Goal: Information Seeking & Learning: Learn about a topic

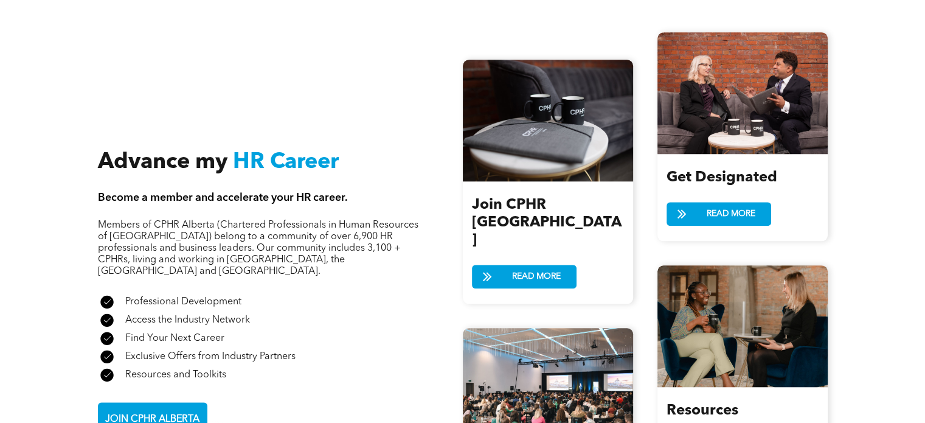
scroll to position [1285, 0]
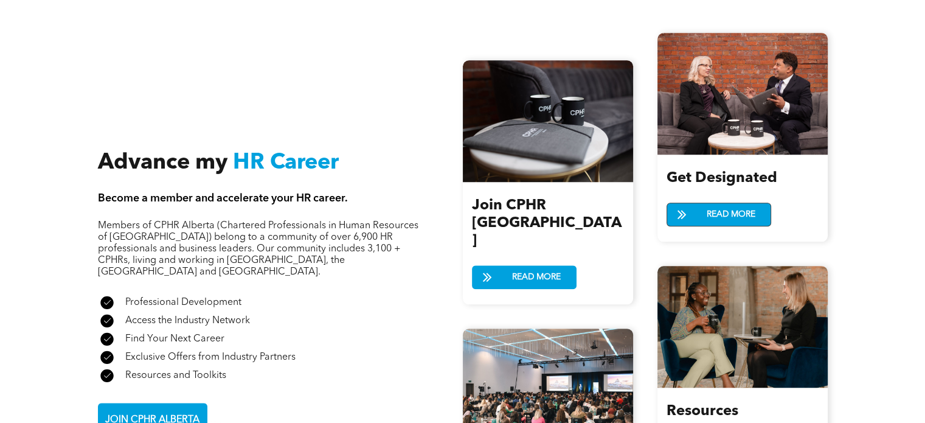
click at [745, 211] on span "READ MORE" at bounding box center [731, 214] width 57 height 23
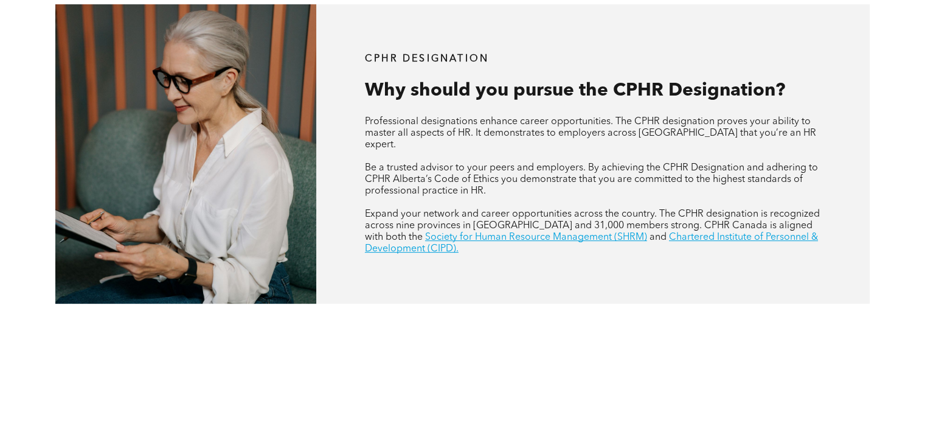
scroll to position [473, 0]
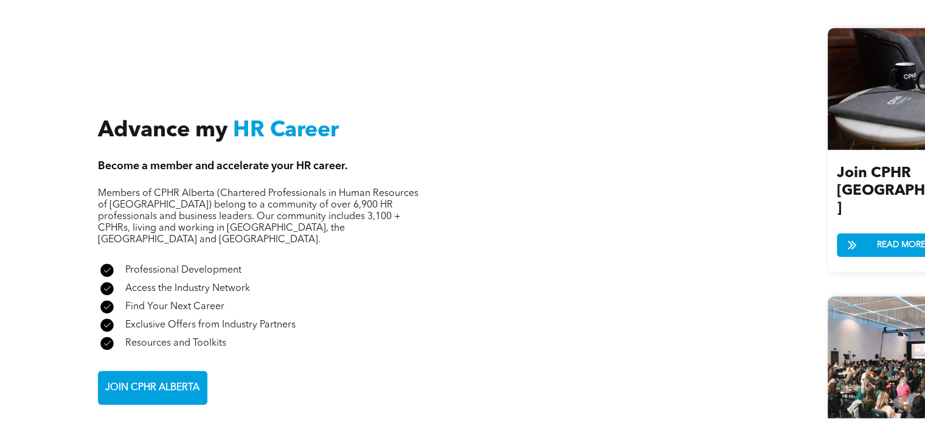
scroll to position [1285, 0]
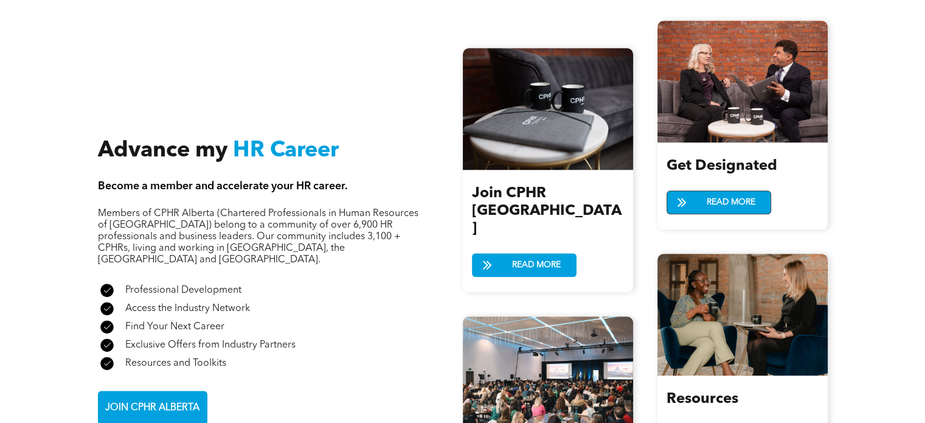
click at [735, 198] on span "READ MORE" at bounding box center [731, 202] width 57 height 23
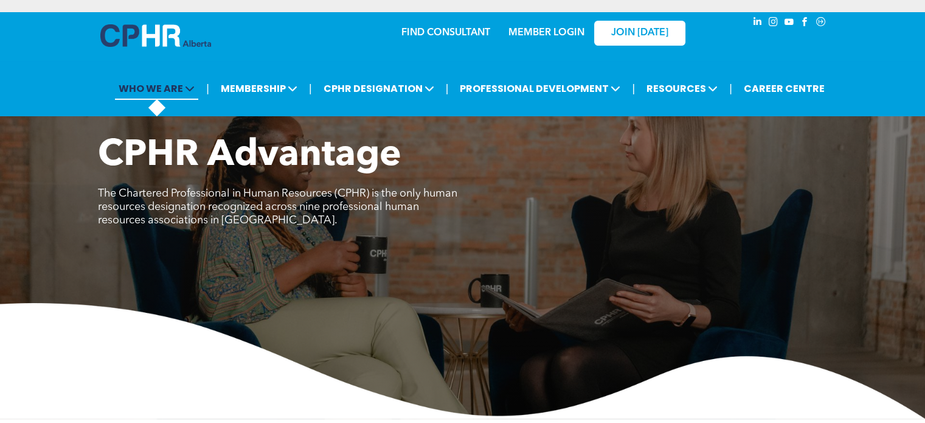
click at [153, 86] on span "WHO WE ARE" at bounding box center [156, 88] width 83 height 23
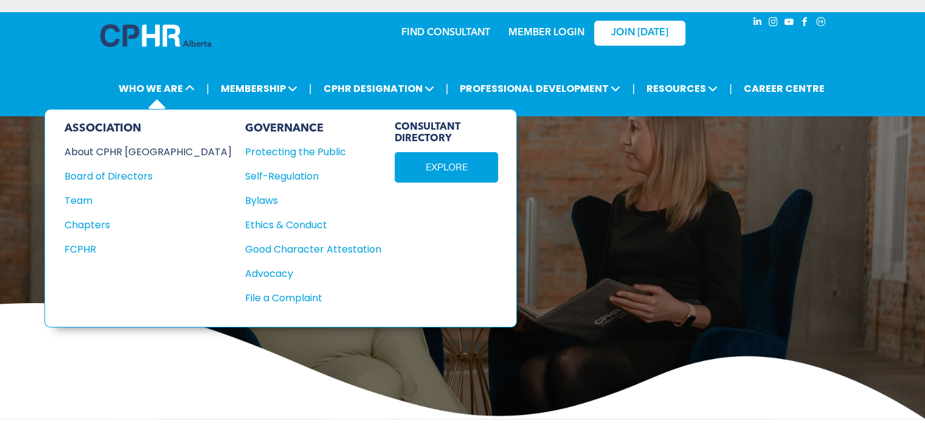
click at [136, 148] on div "About CPHR [GEOGRAPHIC_DATA]" at bounding box center [139, 151] width 151 height 15
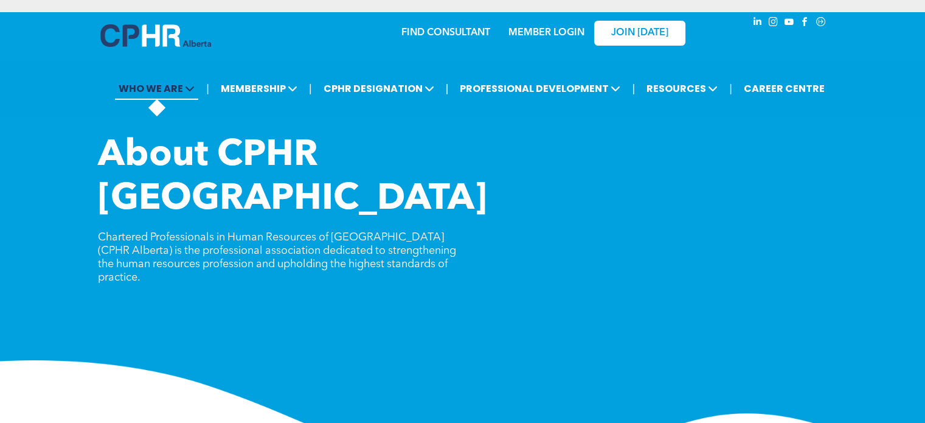
click at [167, 88] on span "WHO WE ARE" at bounding box center [156, 88] width 83 height 23
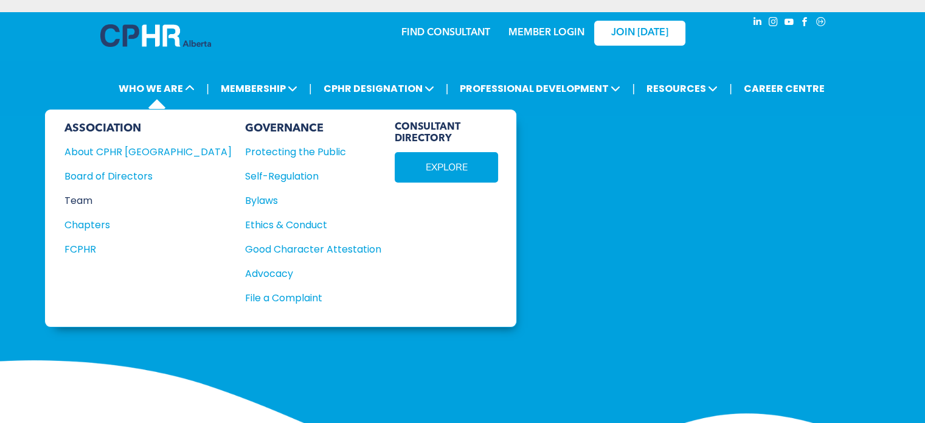
click at [80, 195] on div "Team" at bounding box center [139, 200] width 151 height 15
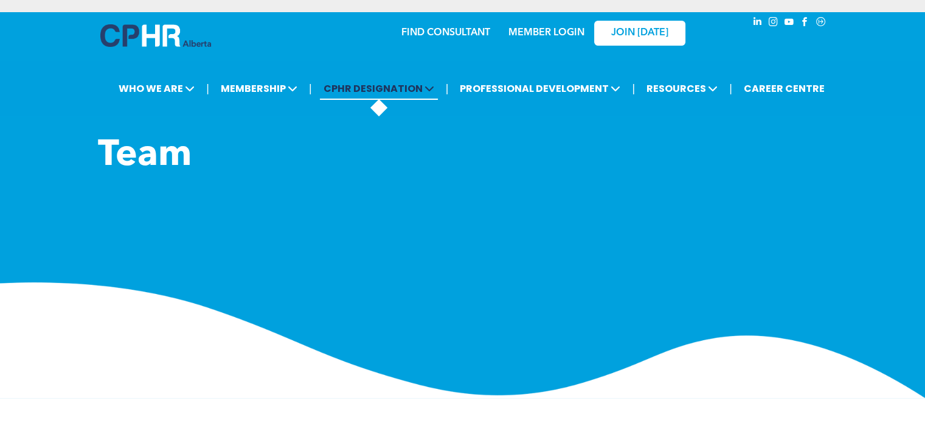
click at [378, 82] on span "CPHR DESIGNATION" at bounding box center [379, 88] width 118 height 23
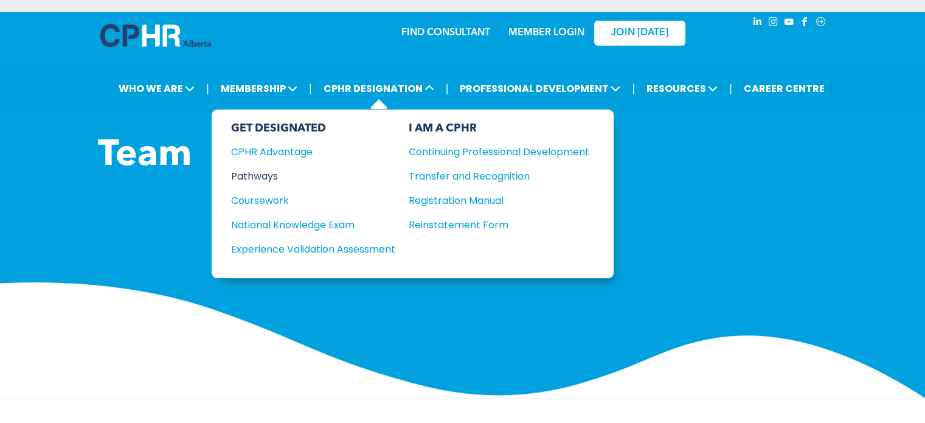
click at [256, 179] on div "Pathways" at bounding box center [305, 176] width 148 height 15
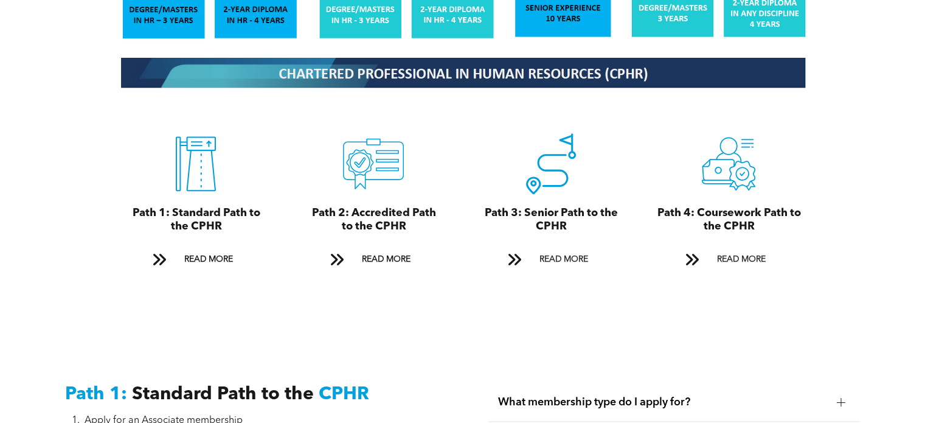
scroll to position [1314, 0]
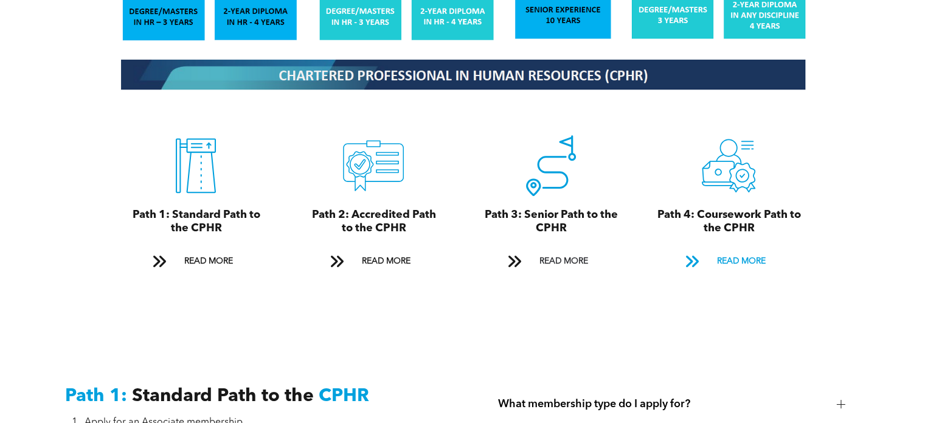
click at [747, 250] on span "READ MORE" at bounding box center [740, 261] width 57 height 23
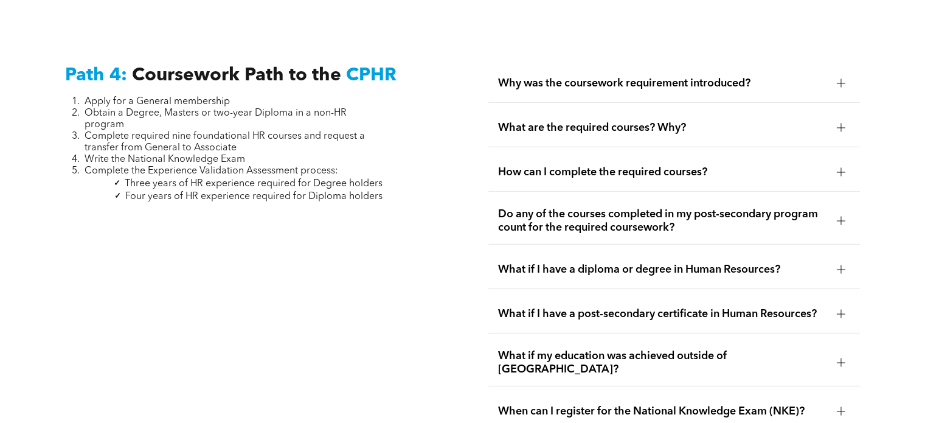
scroll to position [3587, 0]
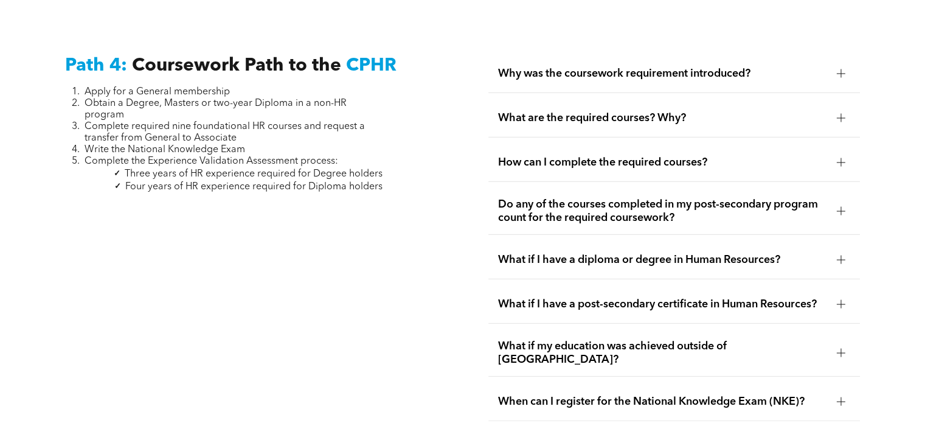
click at [787, 298] on span "What if I have a post-secondary certificate in Human Resources?" at bounding box center [662, 304] width 329 height 13
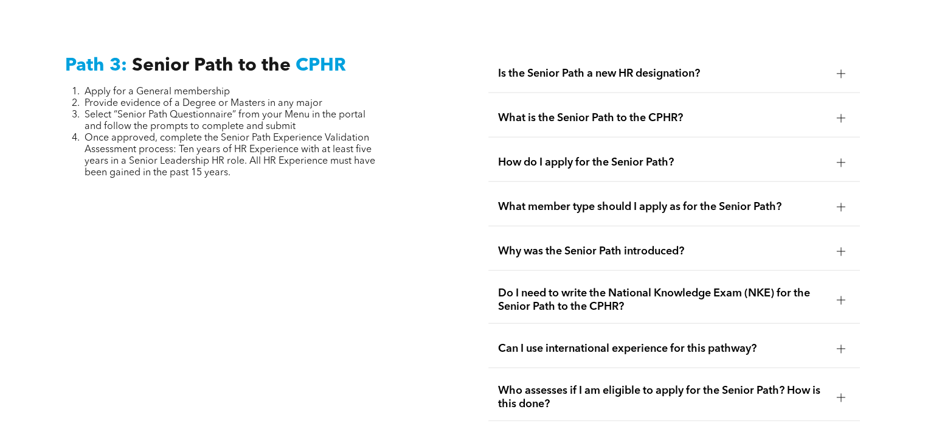
scroll to position [3028, 0]
